Goal: Task Accomplishment & Management: Manage account settings

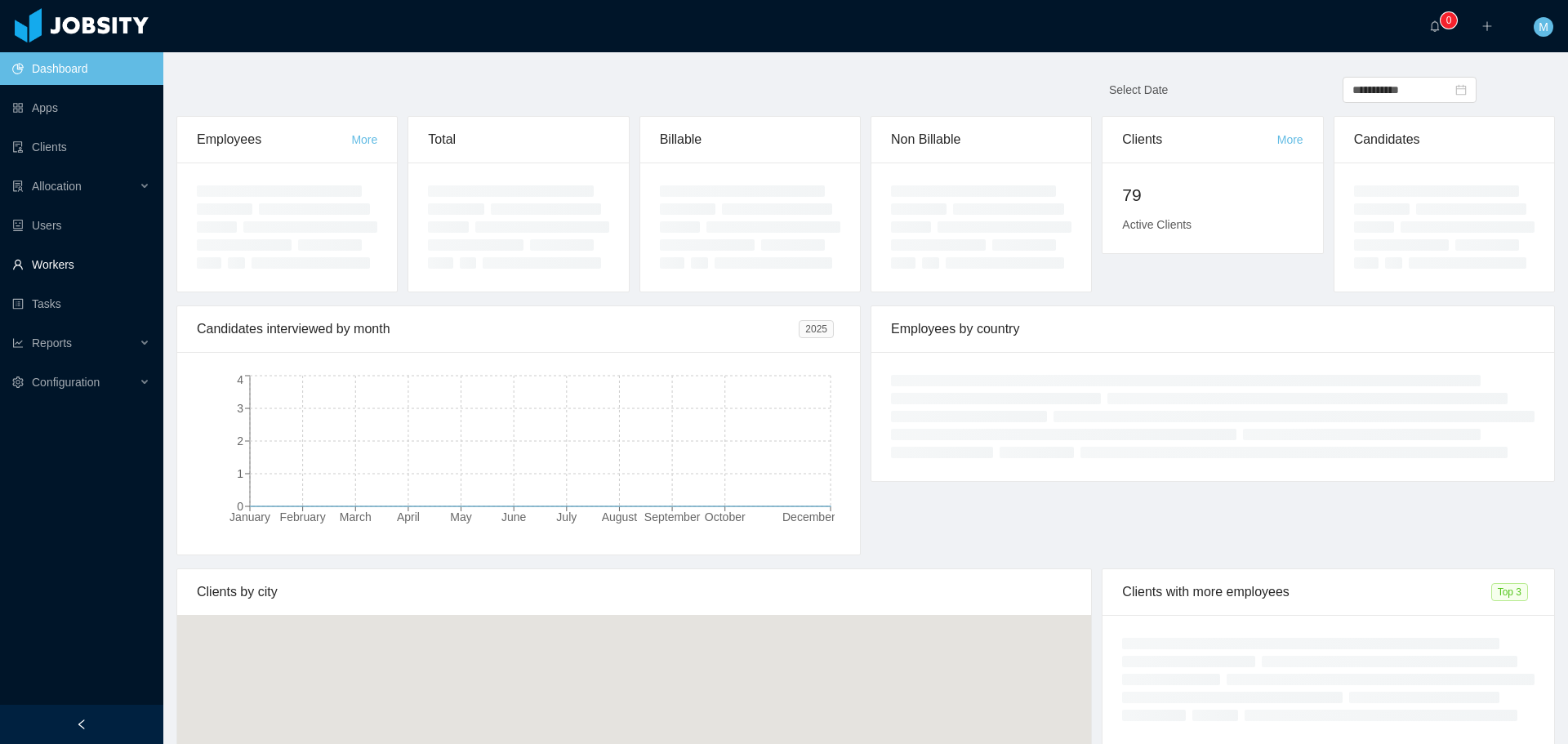
click at [64, 265] on link "Workers" at bounding box center [81, 264] width 138 height 33
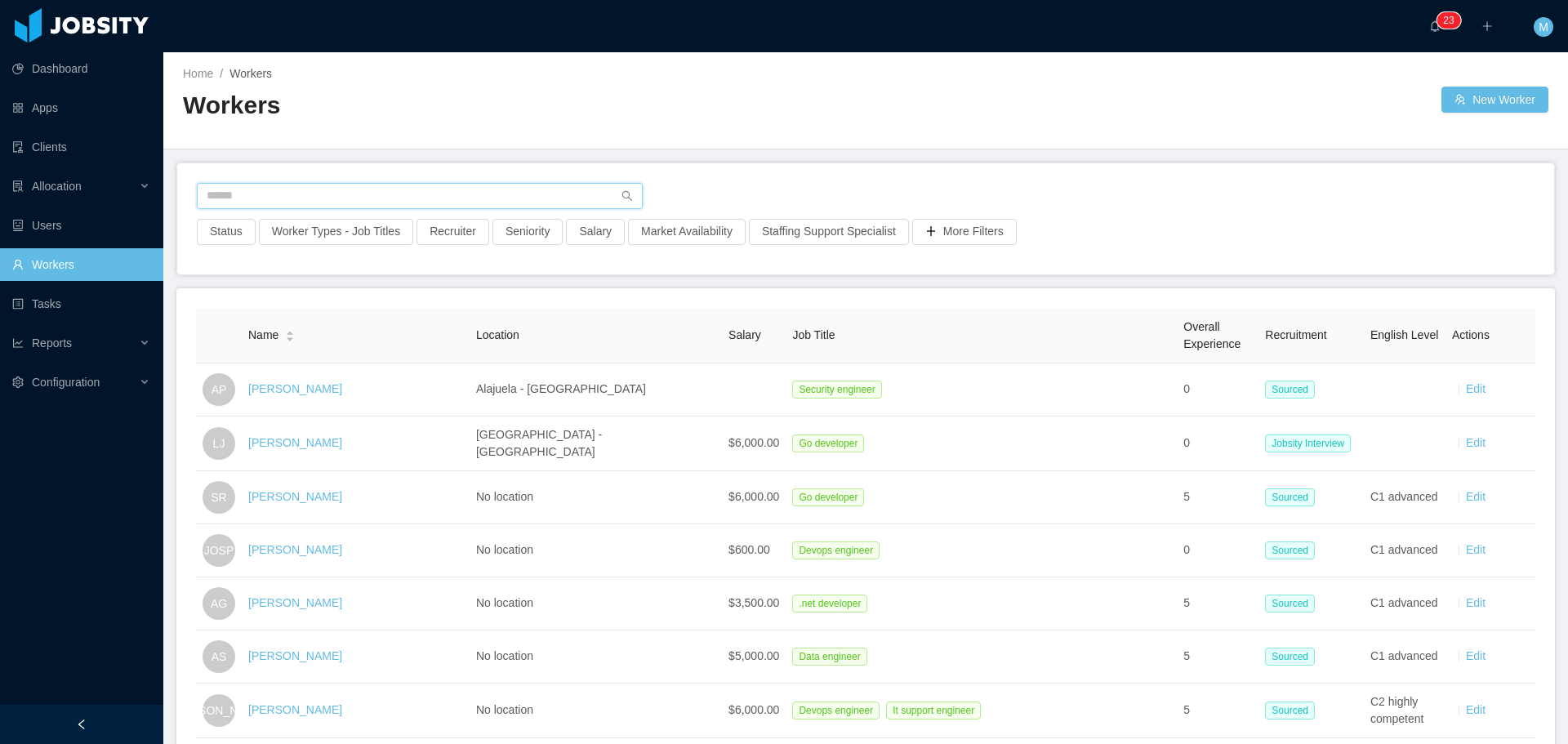
click at [306, 193] on input "text" at bounding box center [419, 196] width 446 height 27
type input "********"
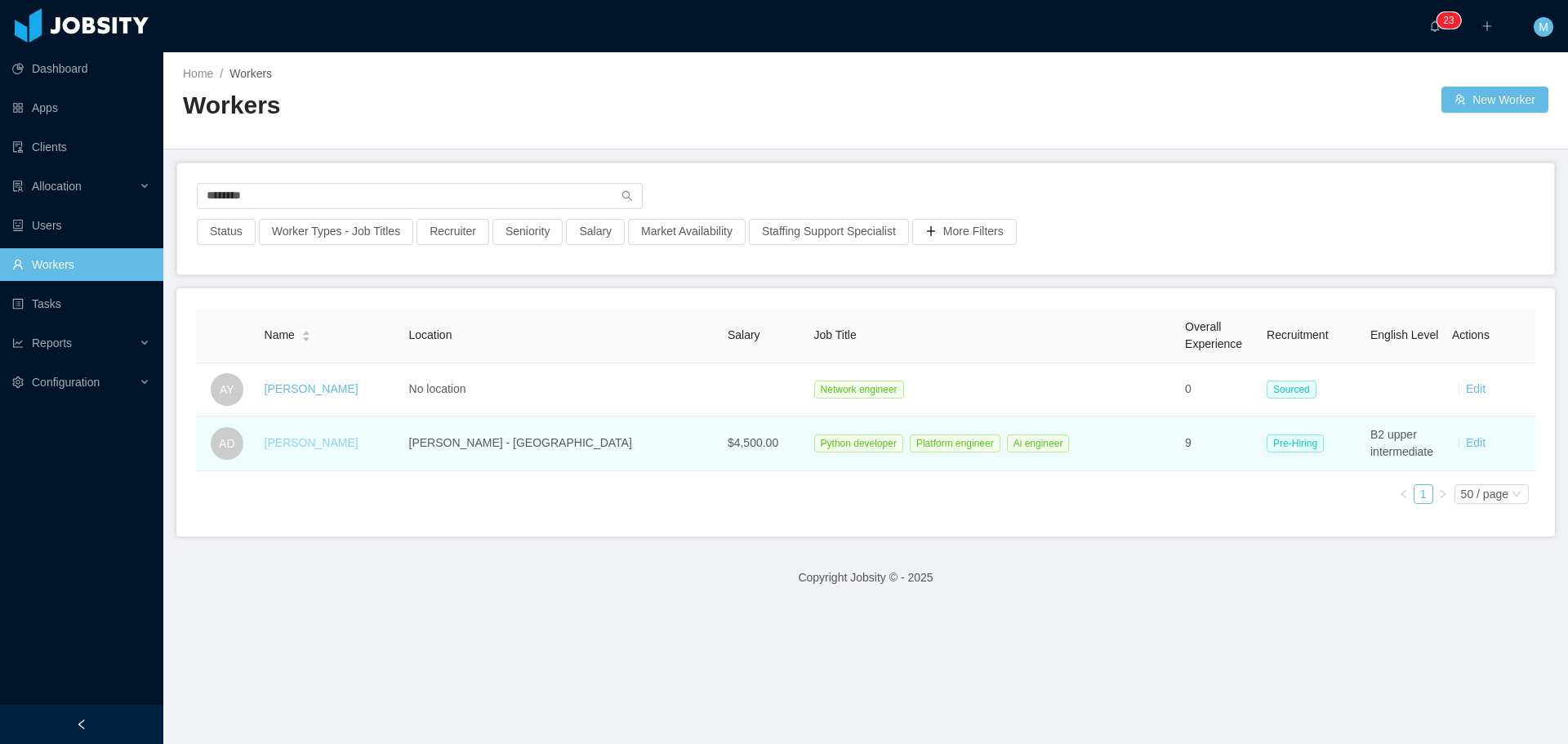
click at [330, 438] on link "[PERSON_NAME]" at bounding box center [311, 442] width 94 height 13
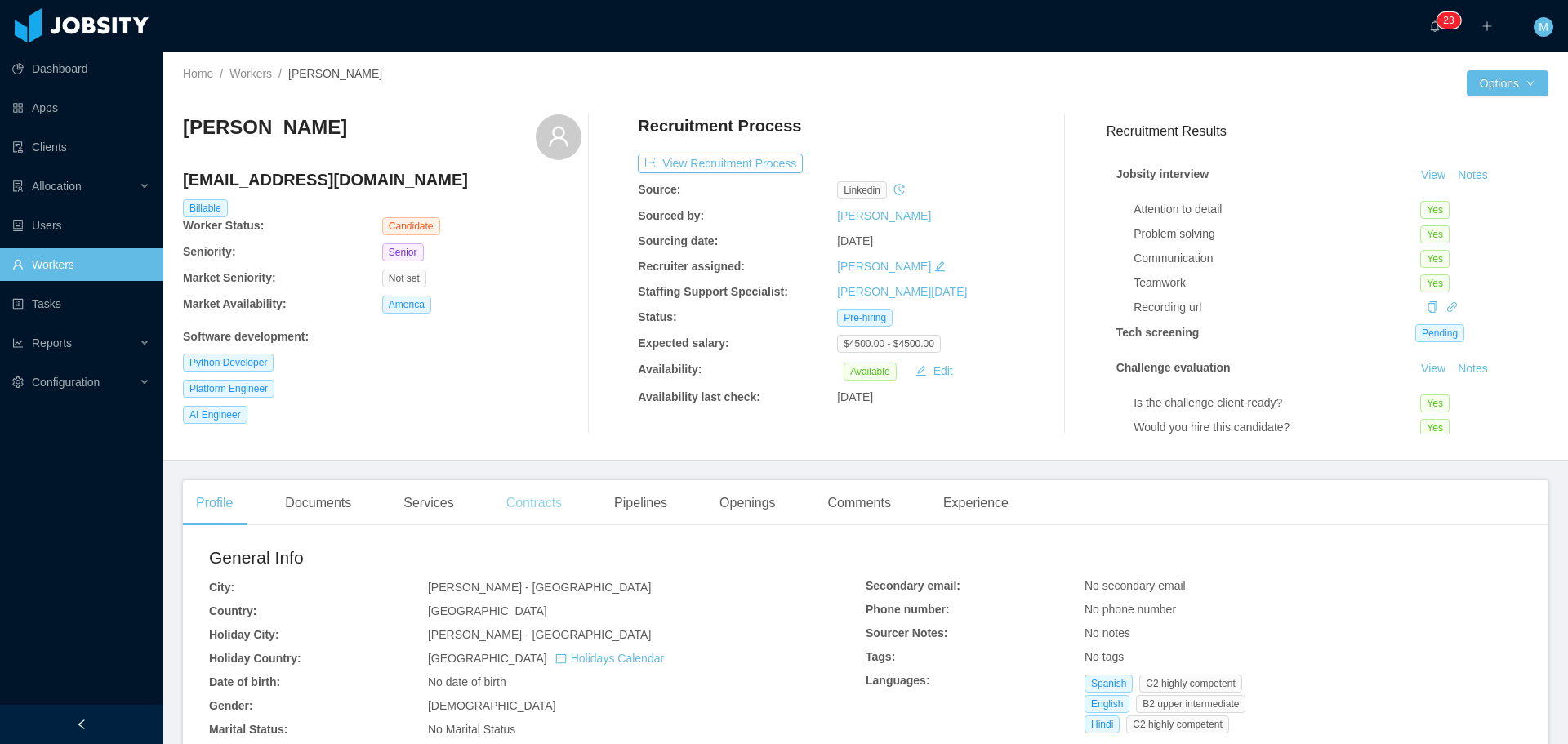
click at [528, 511] on div "Contracts" at bounding box center [534, 503] width 81 height 46
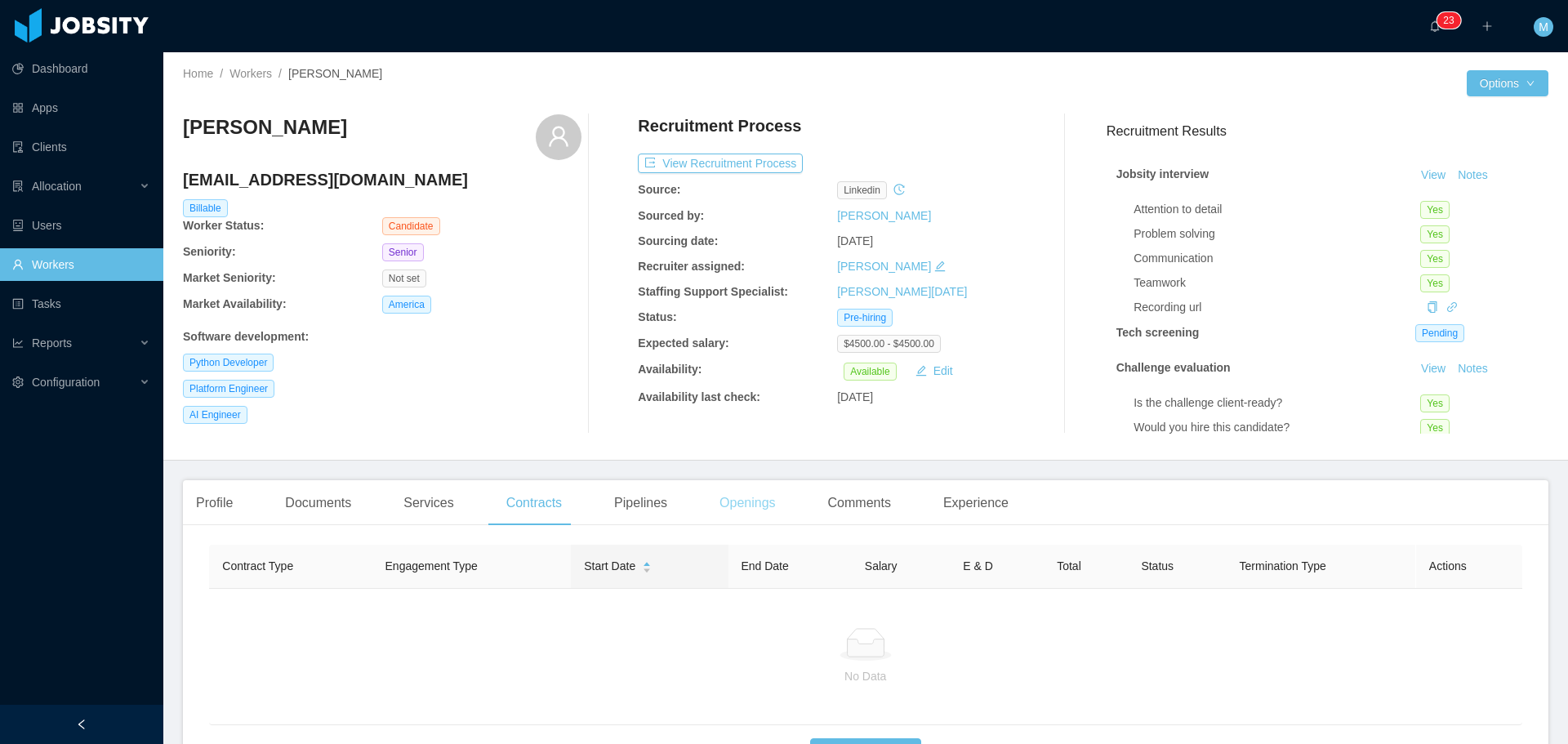
click at [742, 501] on div "Openings" at bounding box center [748, 503] width 82 height 46
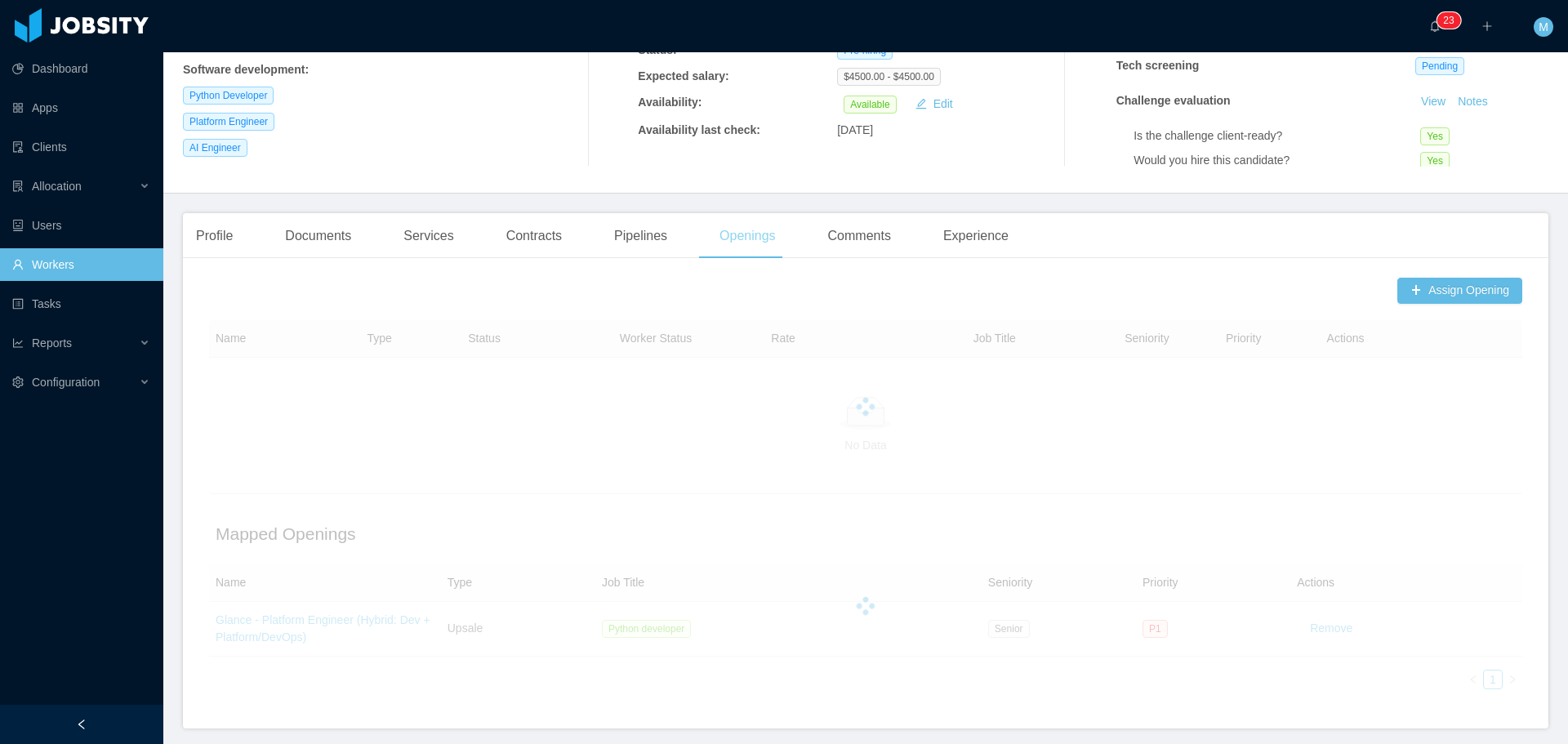
scroll to position [322, 0]
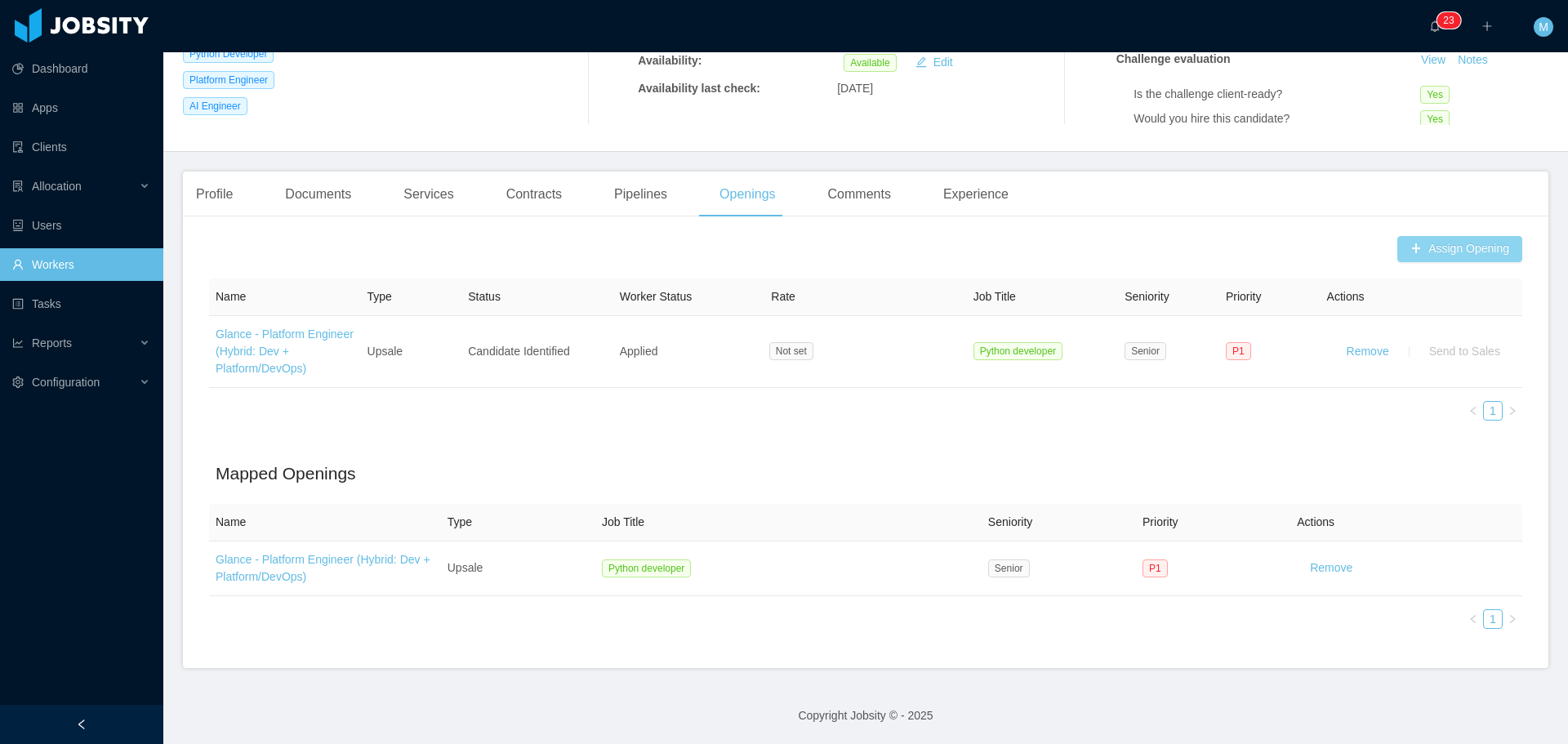
click at [1444, 236] on button "Assign Opening" at bounding box center [1460, 249] width 125 height 27
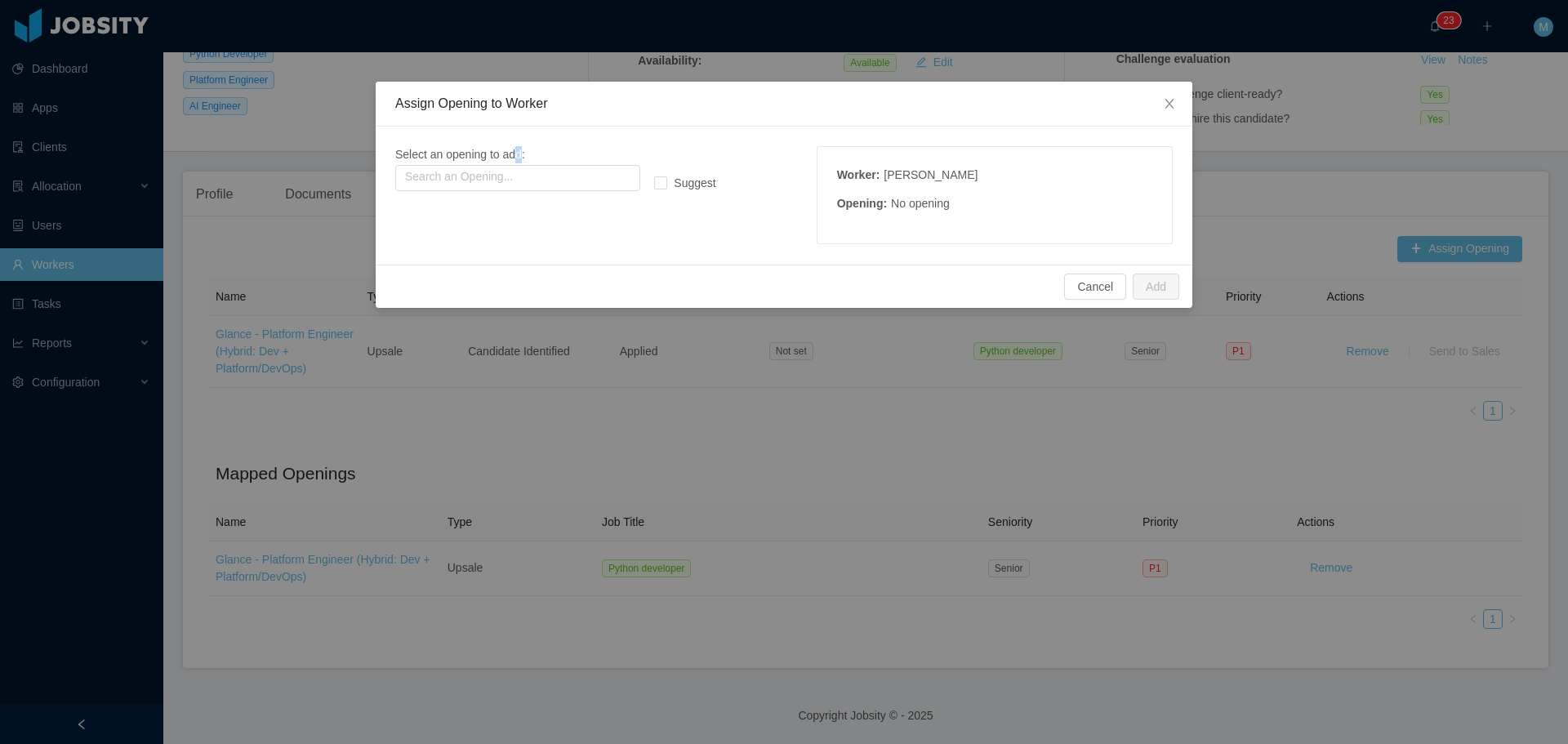
click at [516, 156] on span "Select an opening to add:" at bounding box center [460, 154] width 130 height 13
click at [514, 178] on input "text" at bounding box center [518, 178] width 245 height 27
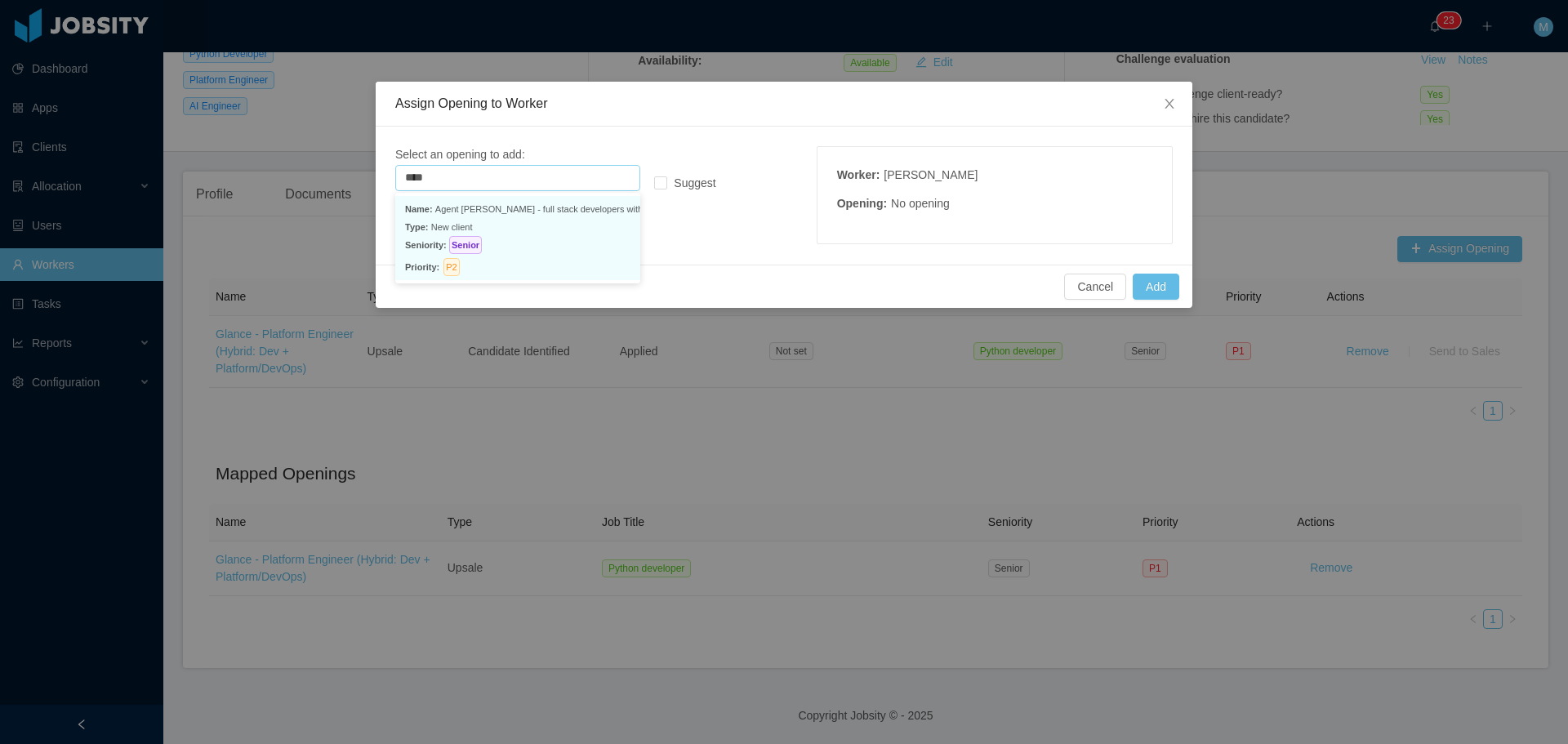
click at [522, 252] on p "Seniority: Senior" at bounding box center [518, 245] width 225 height 18
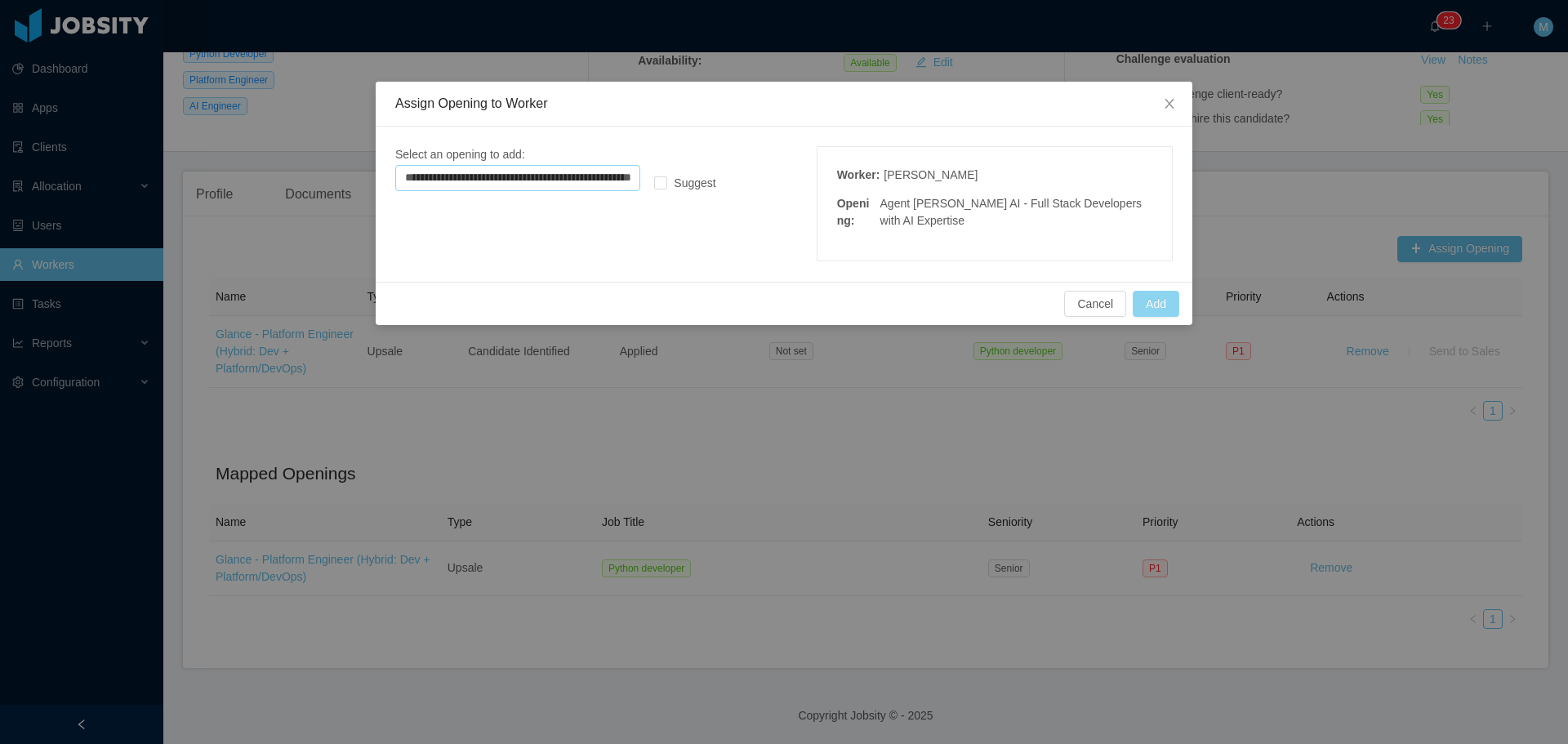
type input "**********"
click at [1152, 305] on button "Add" at bounding box center [1155, 304] width 47 height 27
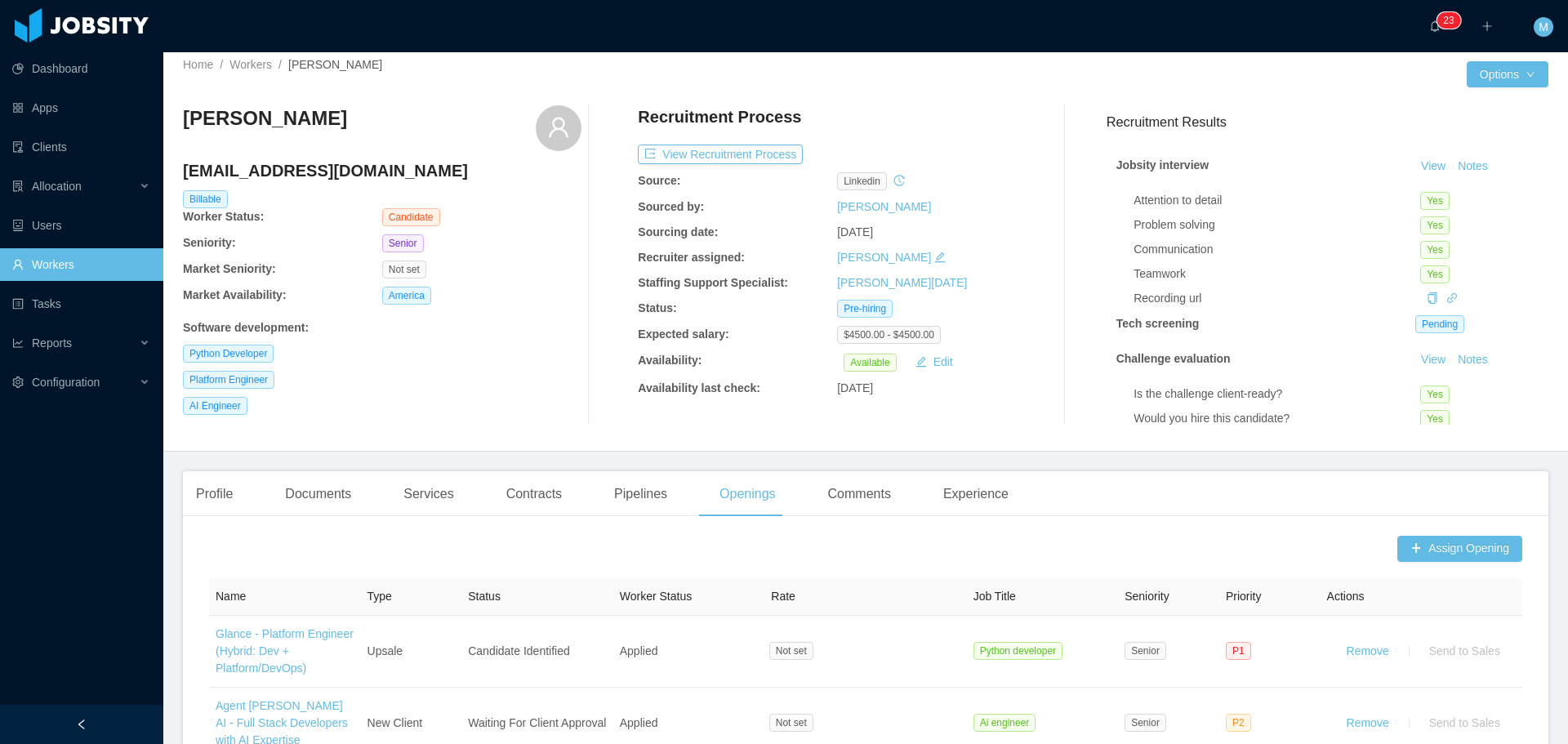
scroll to position [0, 0]
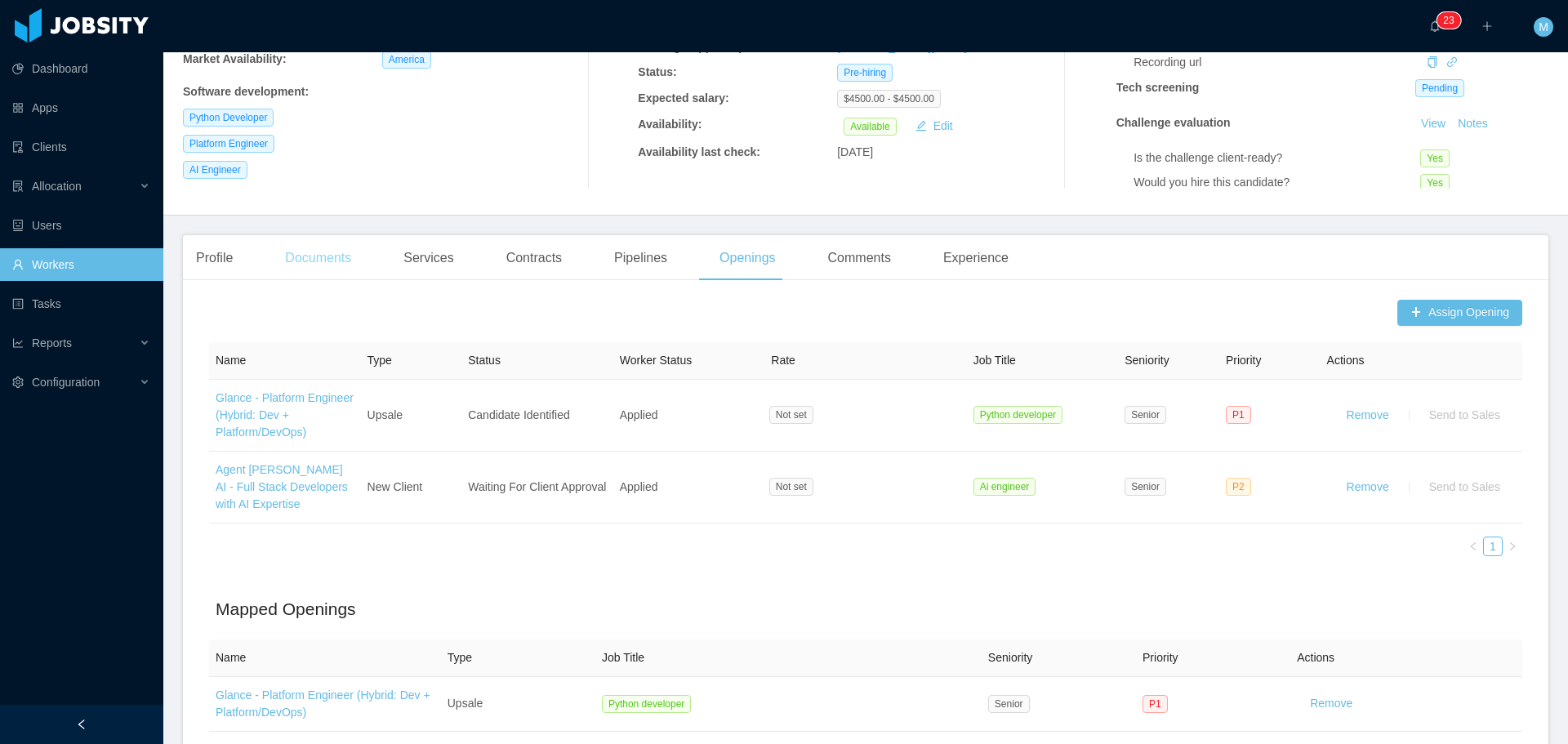
click at [309, 252] on div "Documents" at bounding box center [318, 258] width 92 height 46
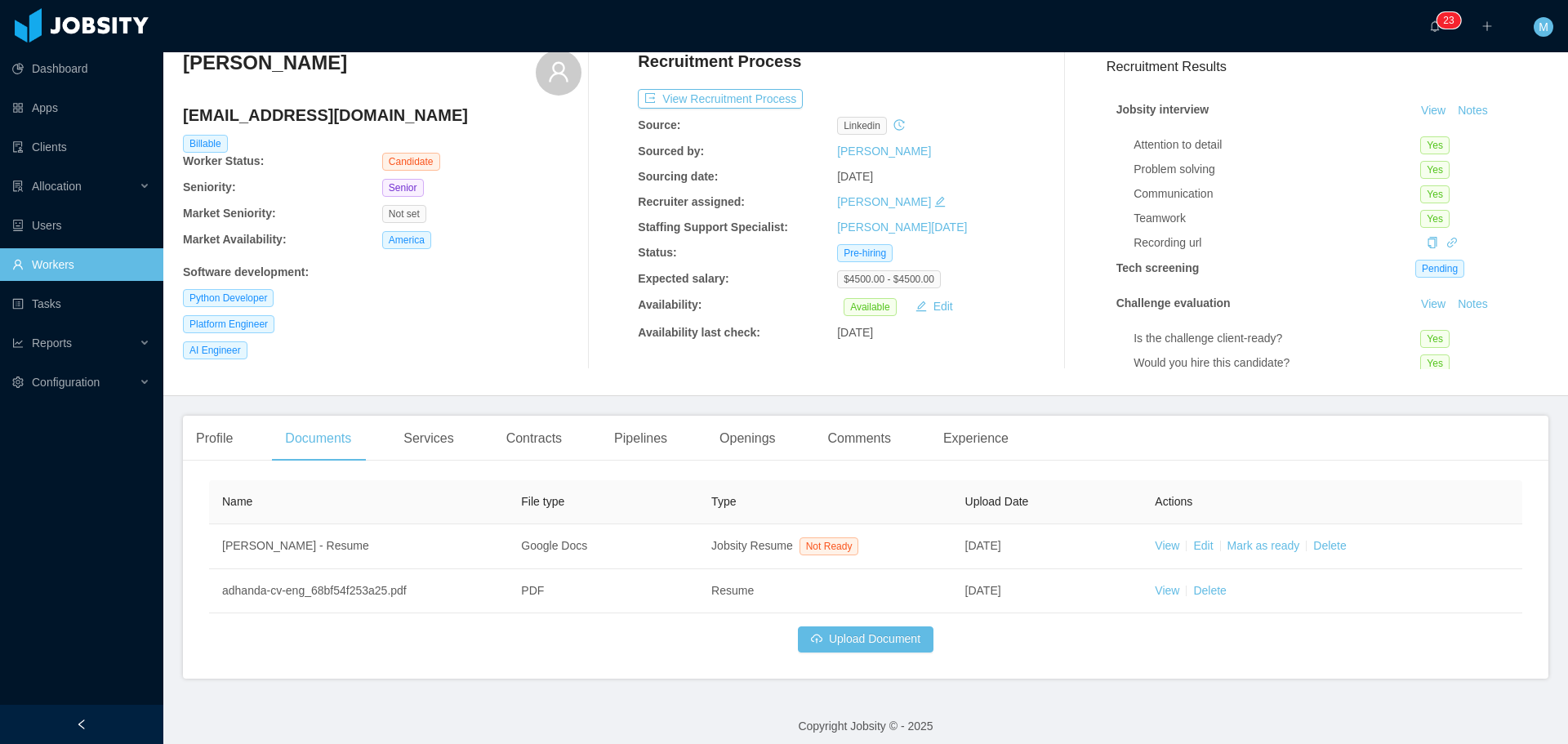
scroll to position [75, 0]
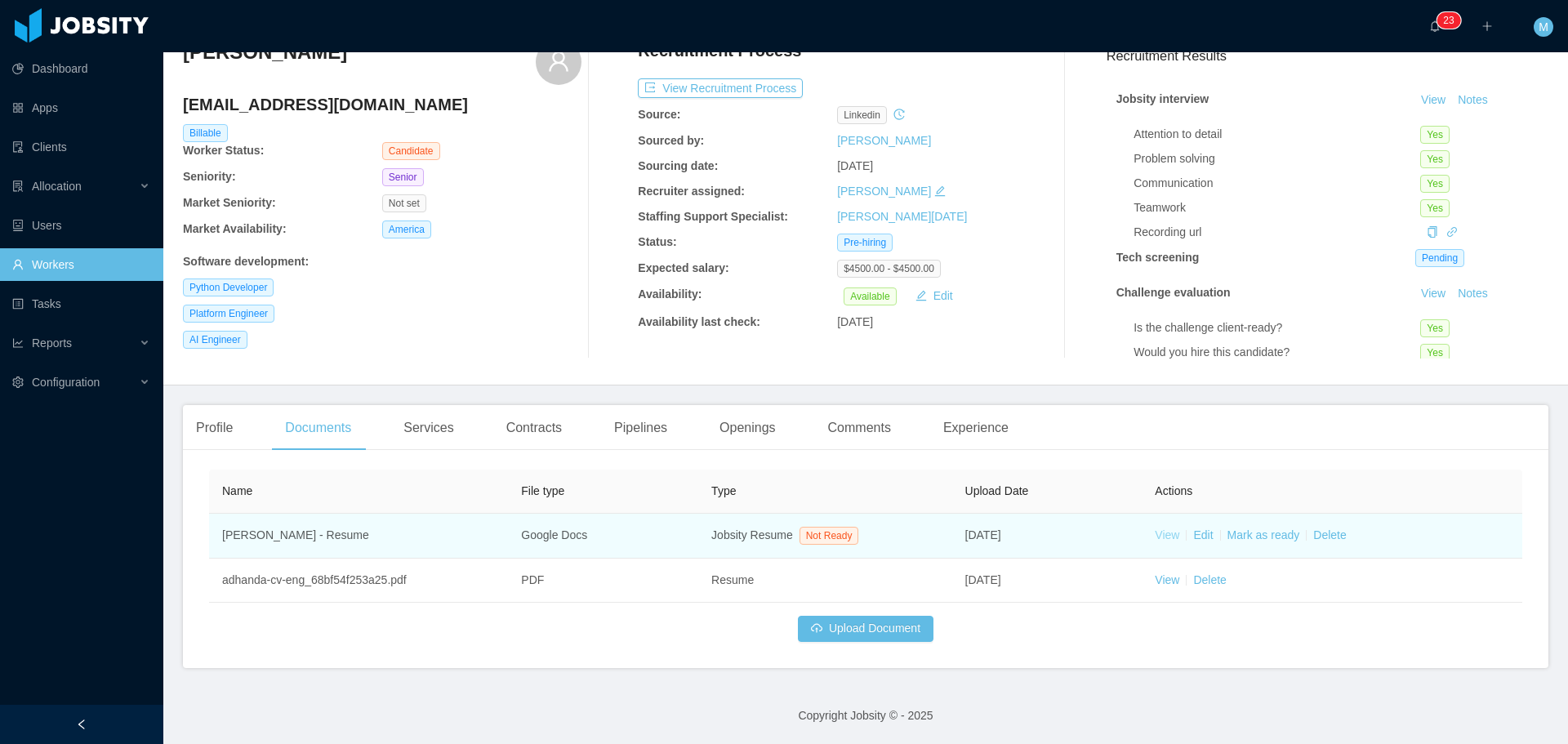
click at [1155, 534] on link "View" at bounding box center [1167, 534] width 25 height 13
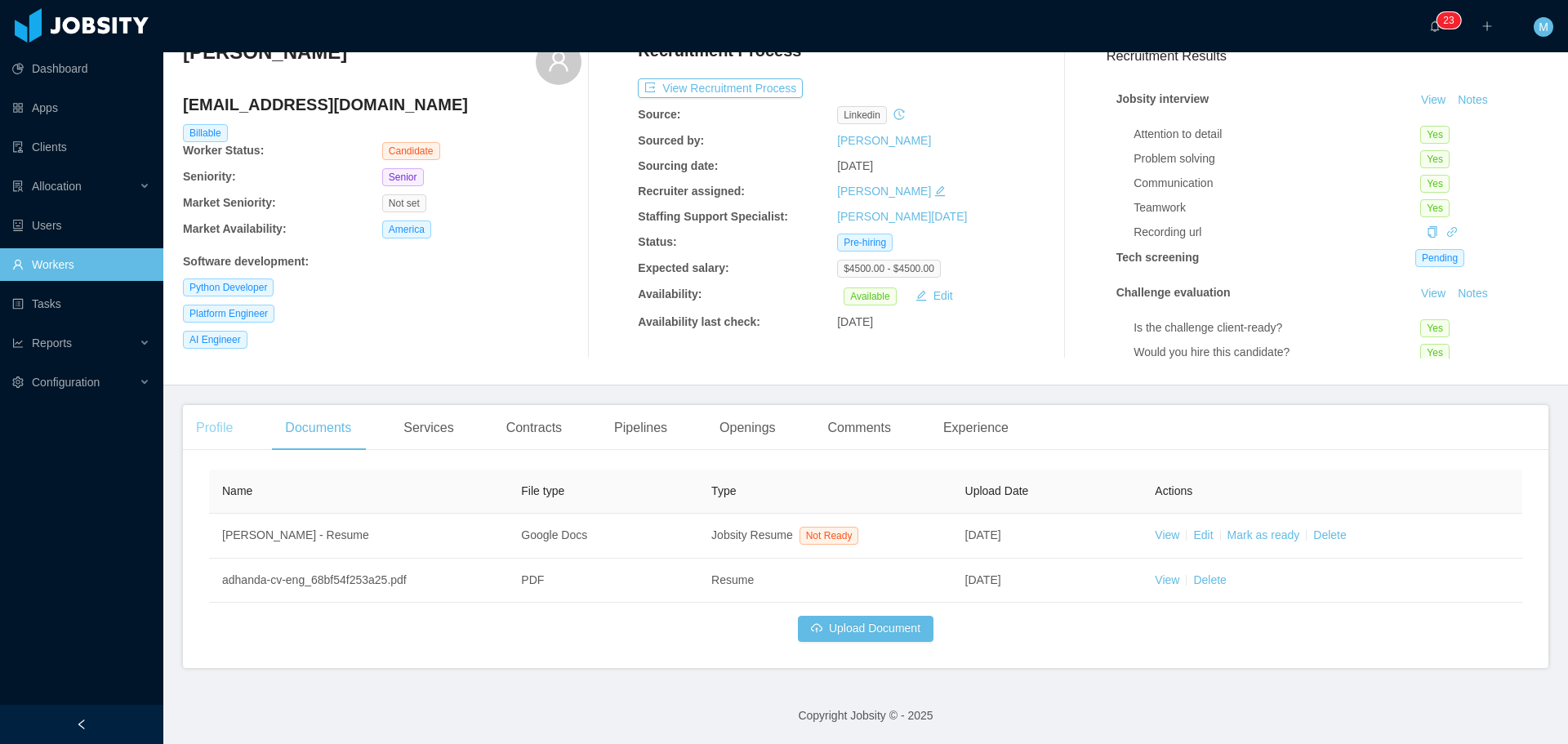
click at [233, 429] on div "Profile" at bounding box center [214, 428] width 63 height 46
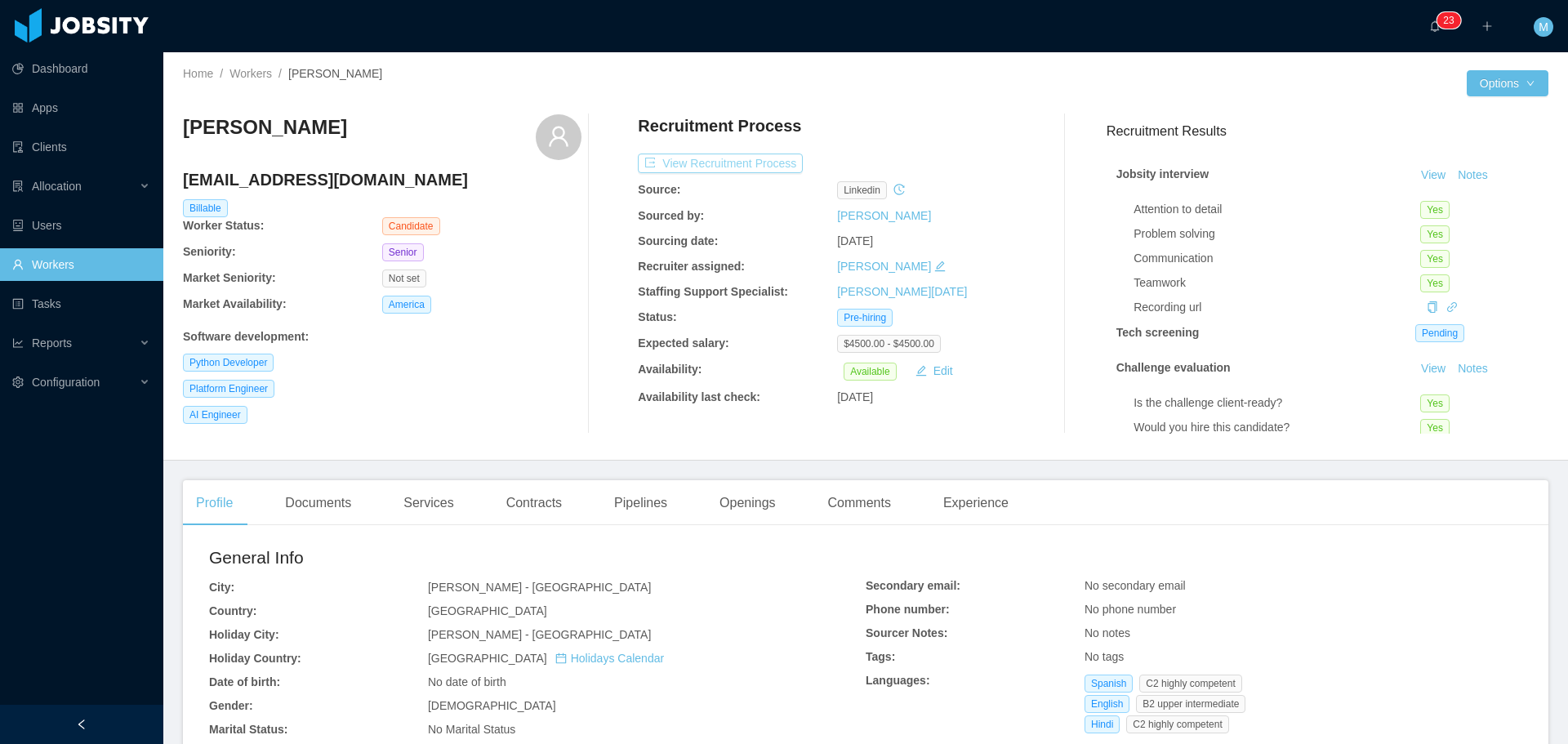
click at [718, 168] on button "View Recruitment Process" at bounding box center [720, 163] width 165 height 19
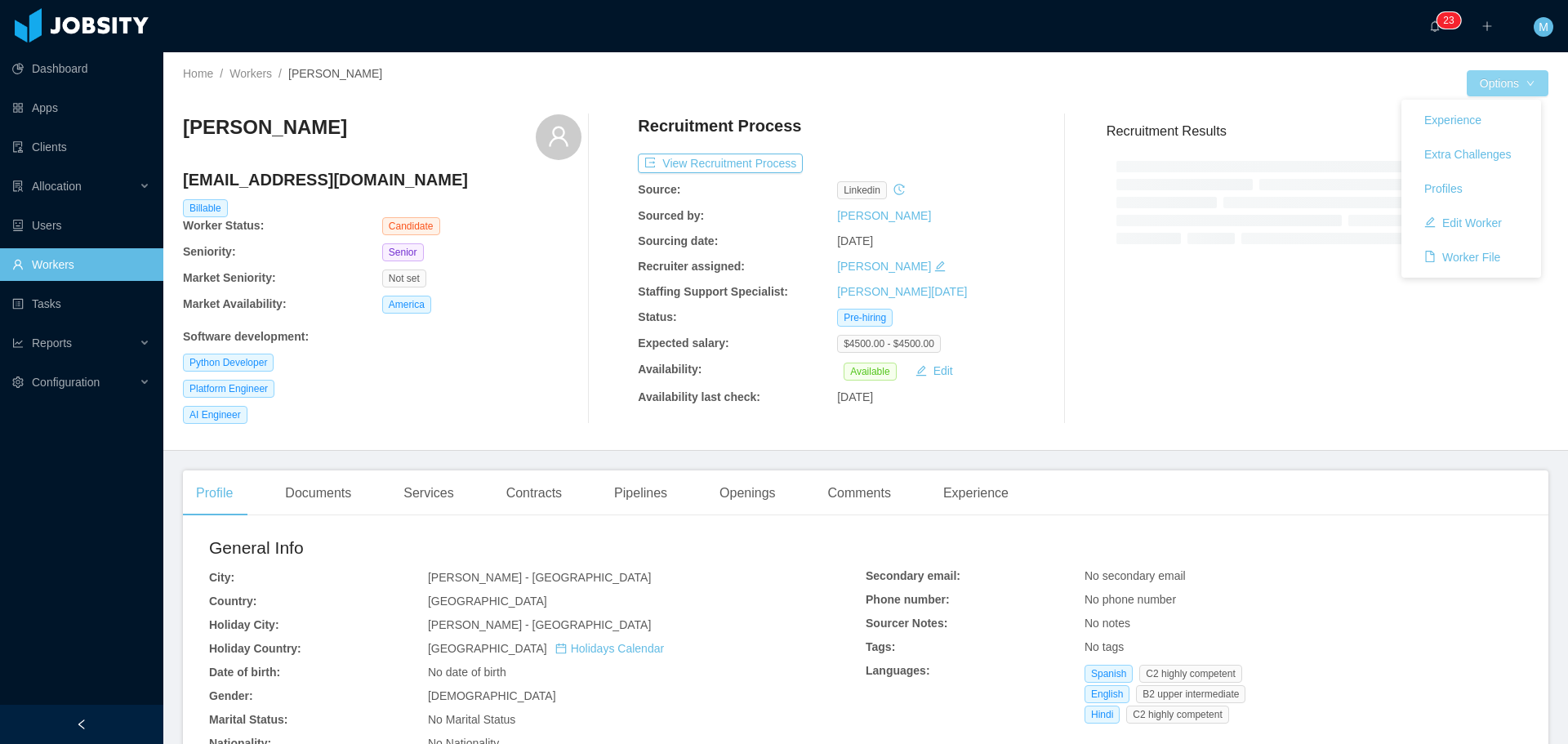
click at [1478, 92] on button "Options" at bounding box center [1507, 83] width 81 height 27
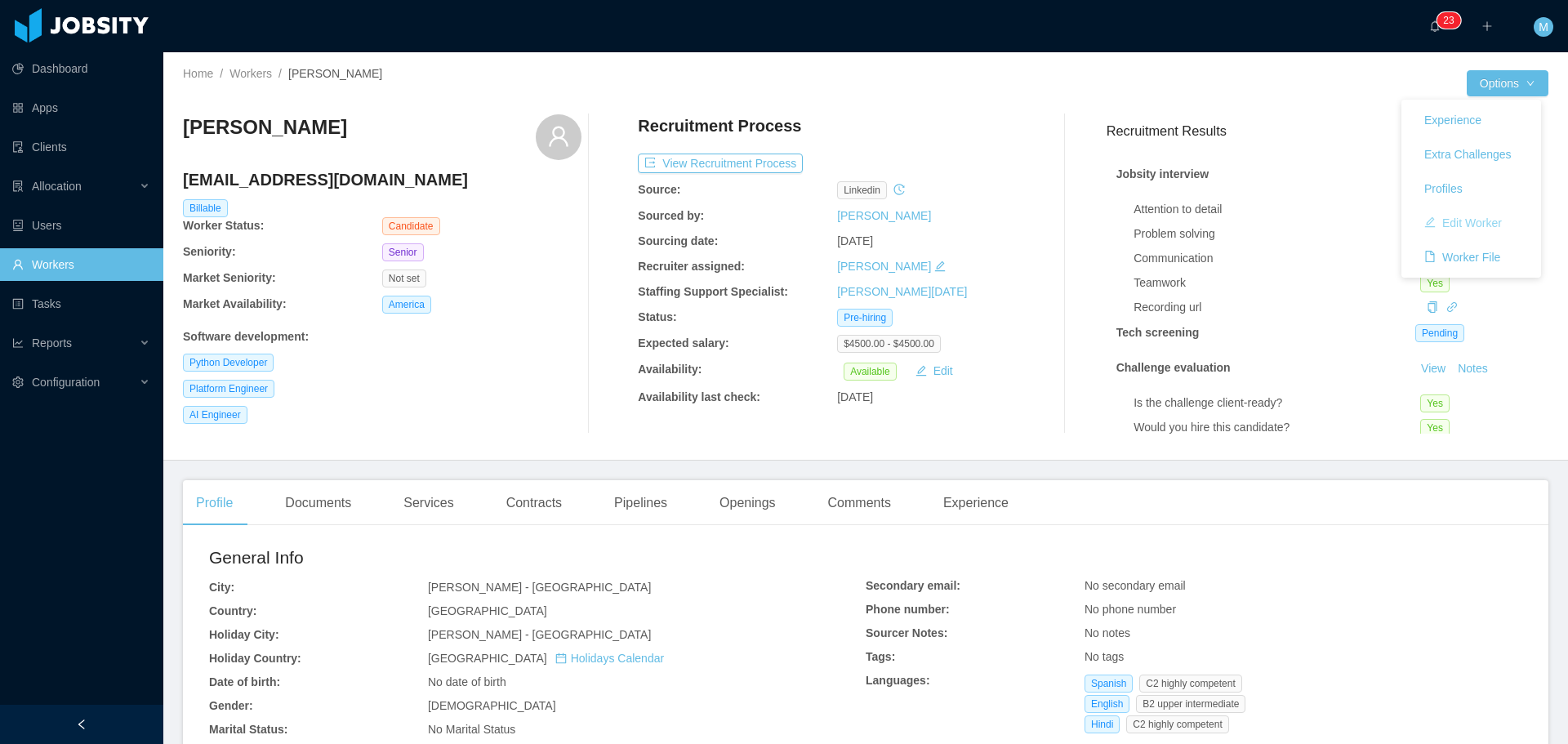
click at [1445, 222] on button "Edit Worker" at bounding box center [1463, 222] width 103 height 27
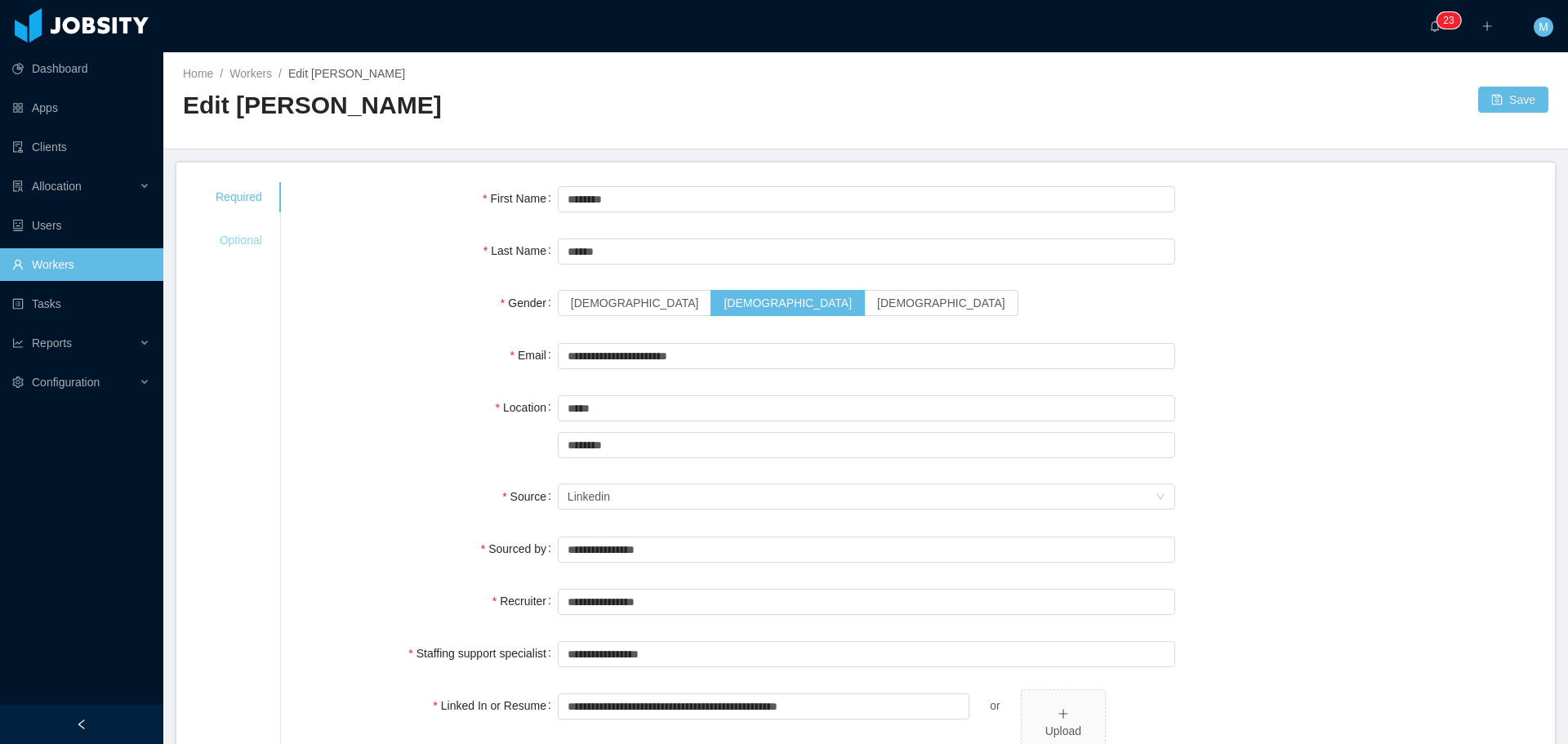
click at [235, 249] on div "Optional" at bounding box center [239, 240] width 86 height 30
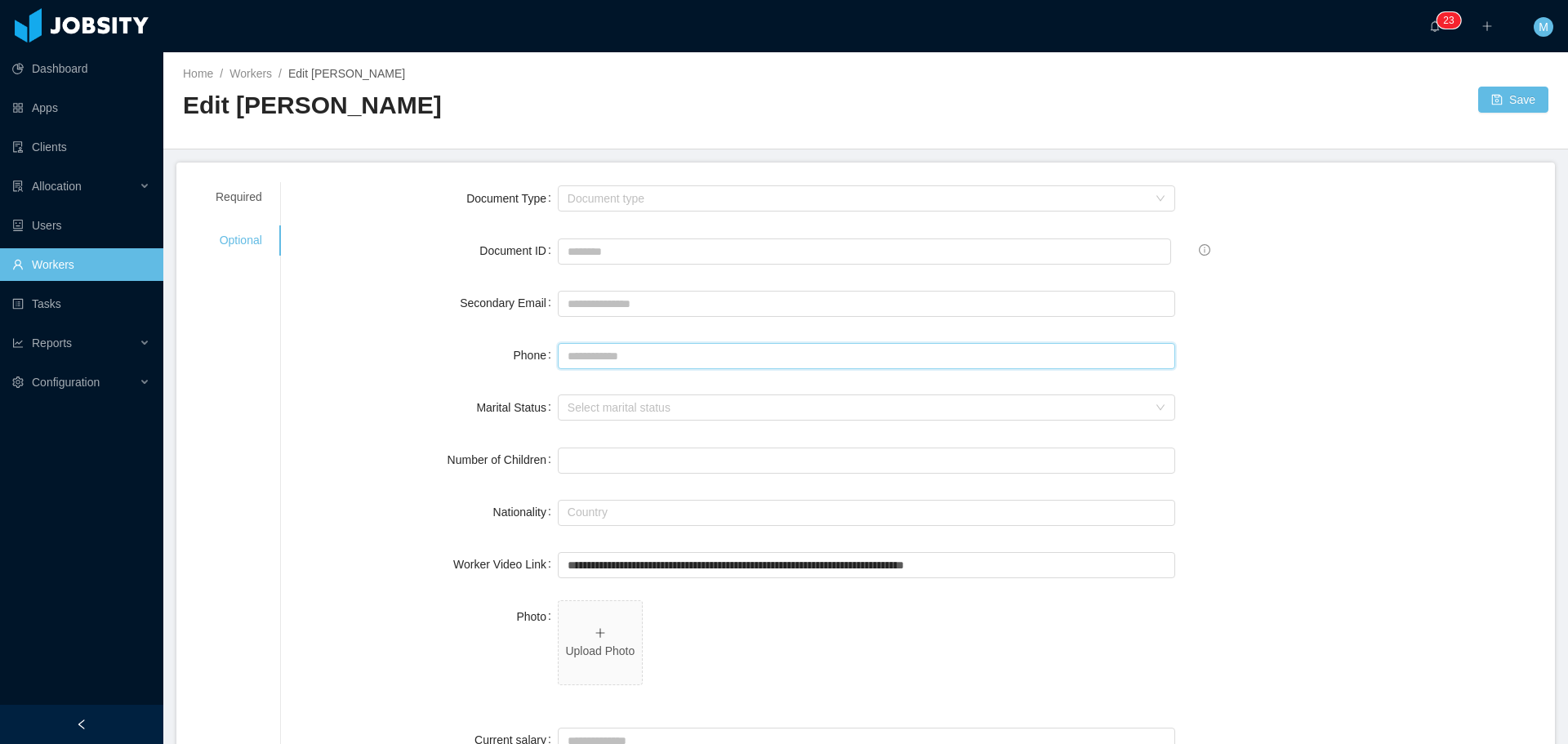
click at [580, 360] on input "Phone" at bounding box center [866, 356] width 617 height 27
paste input "**********"
type input "**********"
click at [1488, 102] on button "Save" at bounding box center [1513, 100] width 70 height 27
